Goal: Task Accomplishment & Management: Complete application form

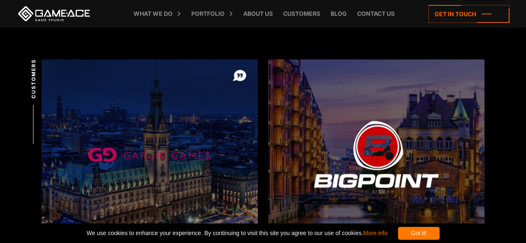
scroll to position [125, 0]
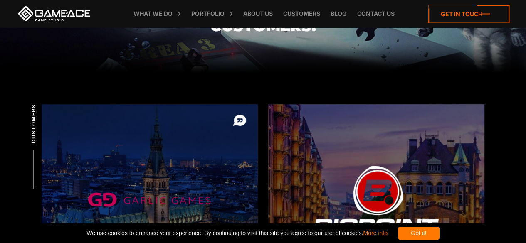
click at [464, 10] on icon at bounding box center [468, 14] width 81 height 18
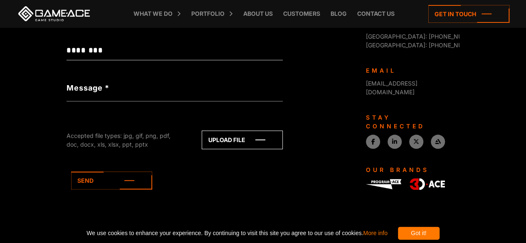
scroll to position [394, 0]
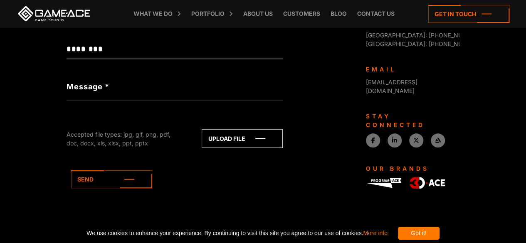
click at [93, 55] on div "Not a valid budget" at bounding box center [175, 59] width 216 height 9
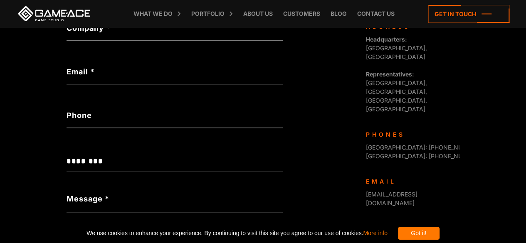
scroll to position [269, 0]
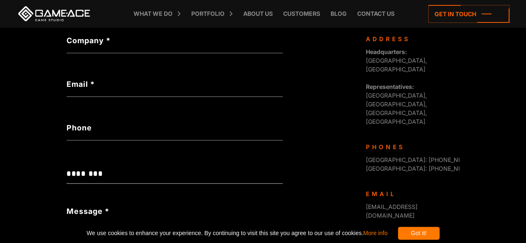
click at [97, 177] on select "**********" at bounding box center [175, 174] width 216 height 19
click at [99, 175] on select "**********" at bounding box center [175, 174] width 216 height 19
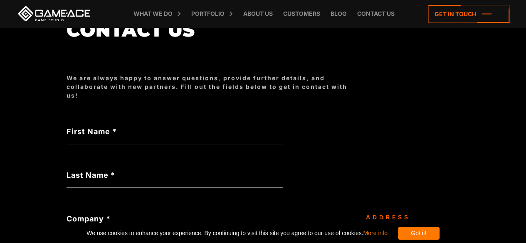
scroll to position [103, 0]
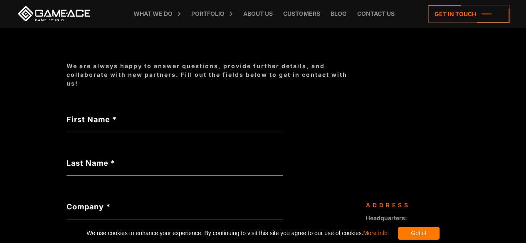
click at [163, 120] on label "First Name *" at bounding box center [175, 119] width 216 height 11
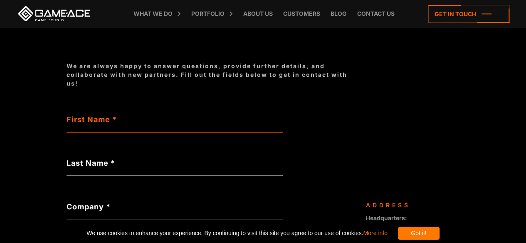
click at [163, 120] on input "First Name *" at bounding box center [175, 122] width 216 height 19
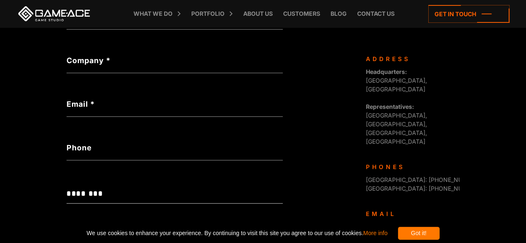
scroll to position [394, 0]
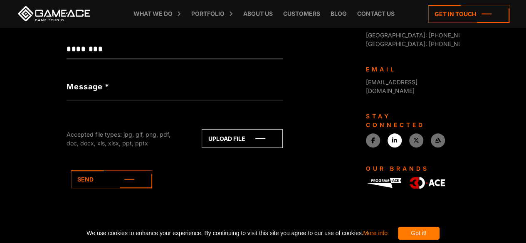
click at [392, 133] on link at bounding box center [394, 140] width 14 height 14
